Goal: Use online tool/utility: Use online tool/utility

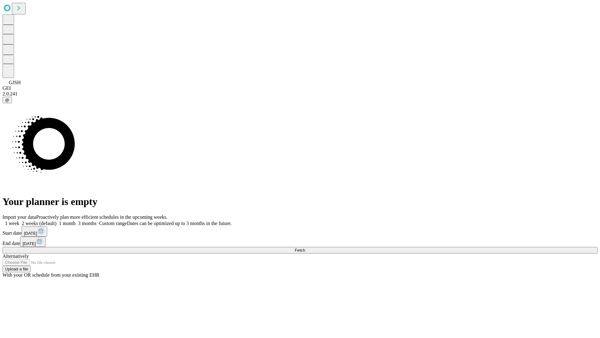
click at [305, 248] on span "Fetch" at bounding box center [300, 250] width 10 height 5
